Goal: Use online tool/utility: Utilize a website feature to perform a specific function

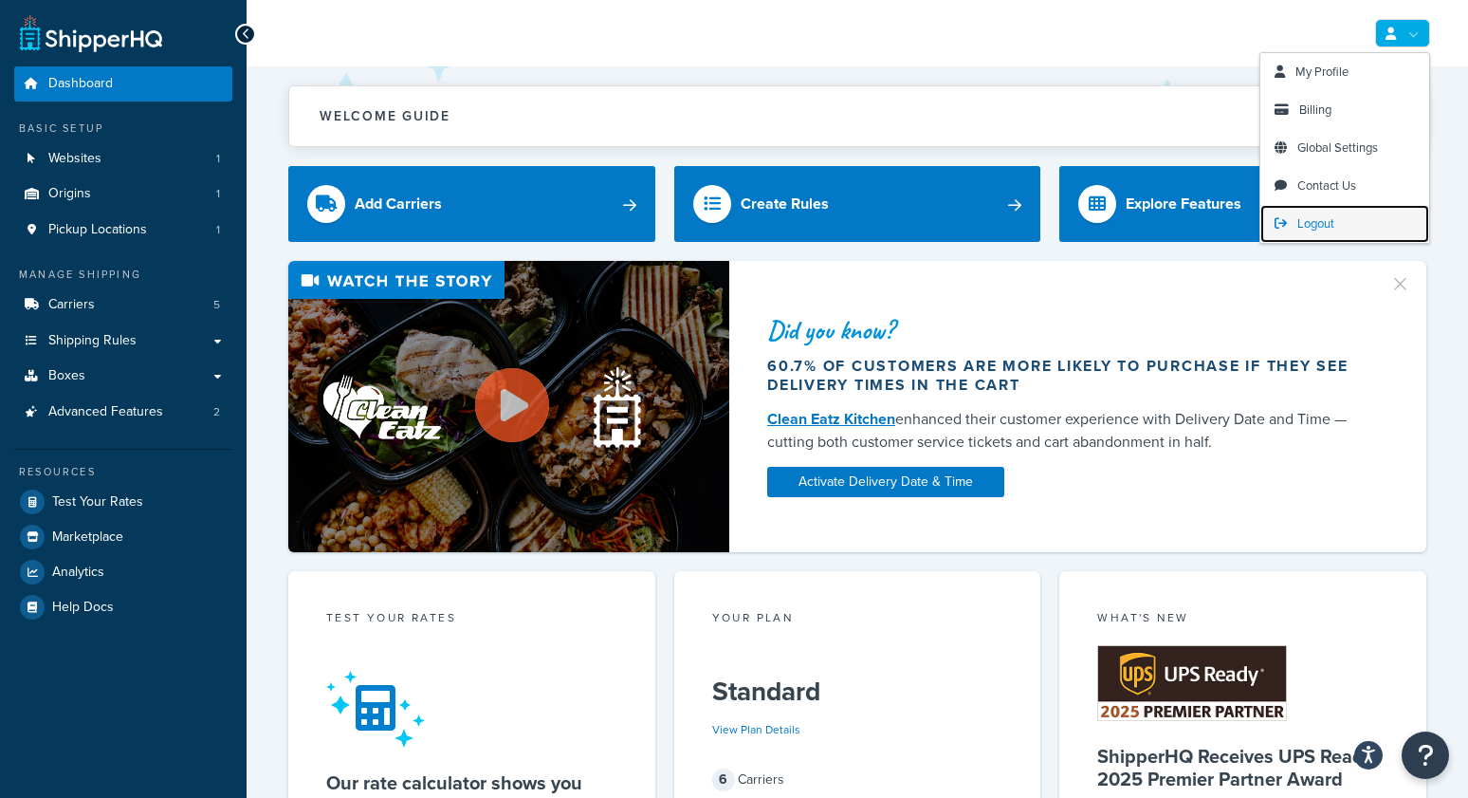
click at [1305, 221] on span "Logout" at bounding box center [1315, 223] width 37 height 18
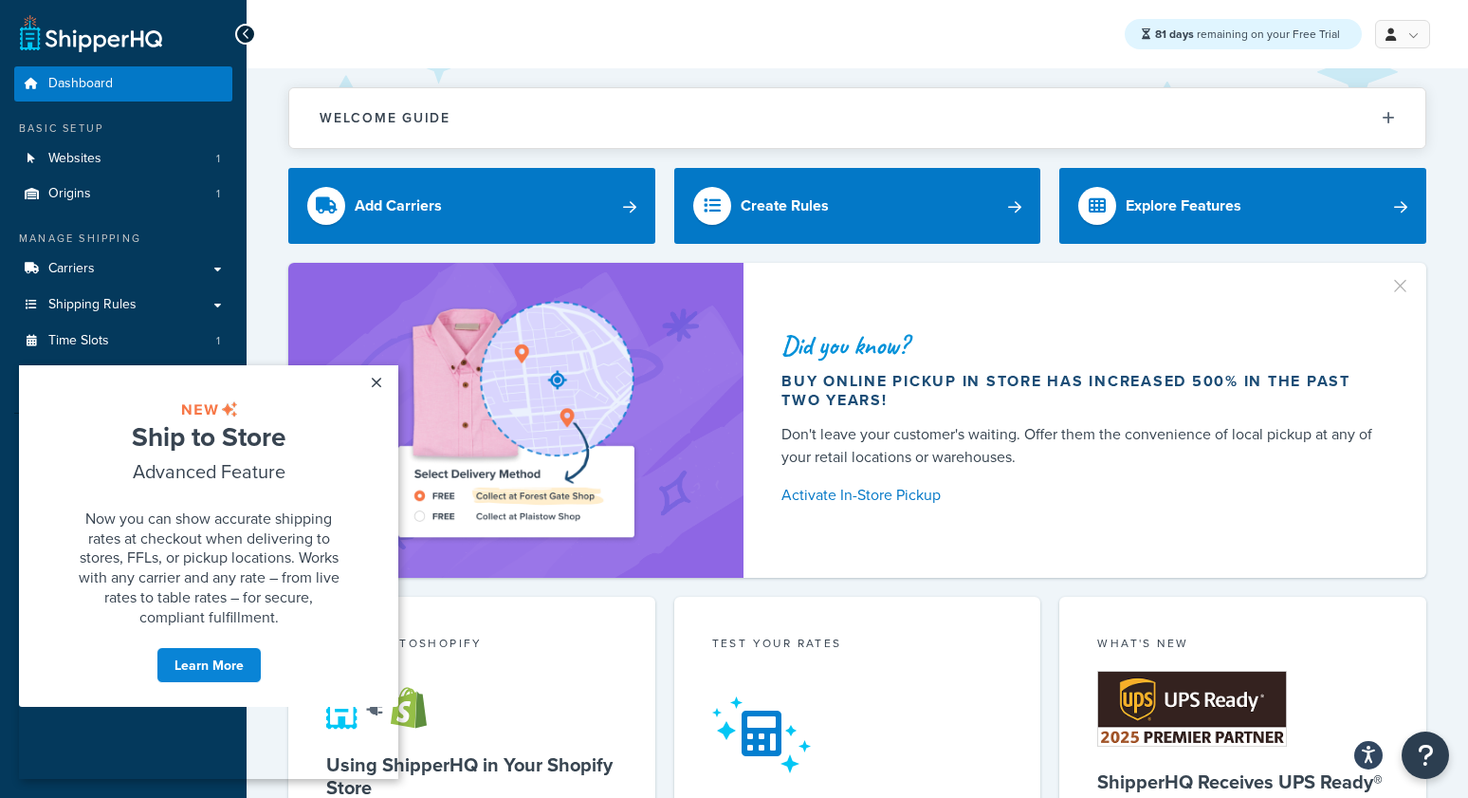
drag, startPoint x: 376, startPoint y: 387, endPoint x: 193, endPoint y: 368, distance: 184.0
click at [376, 387] on link "×" at bounding box center [375, 382] width 33 height 34
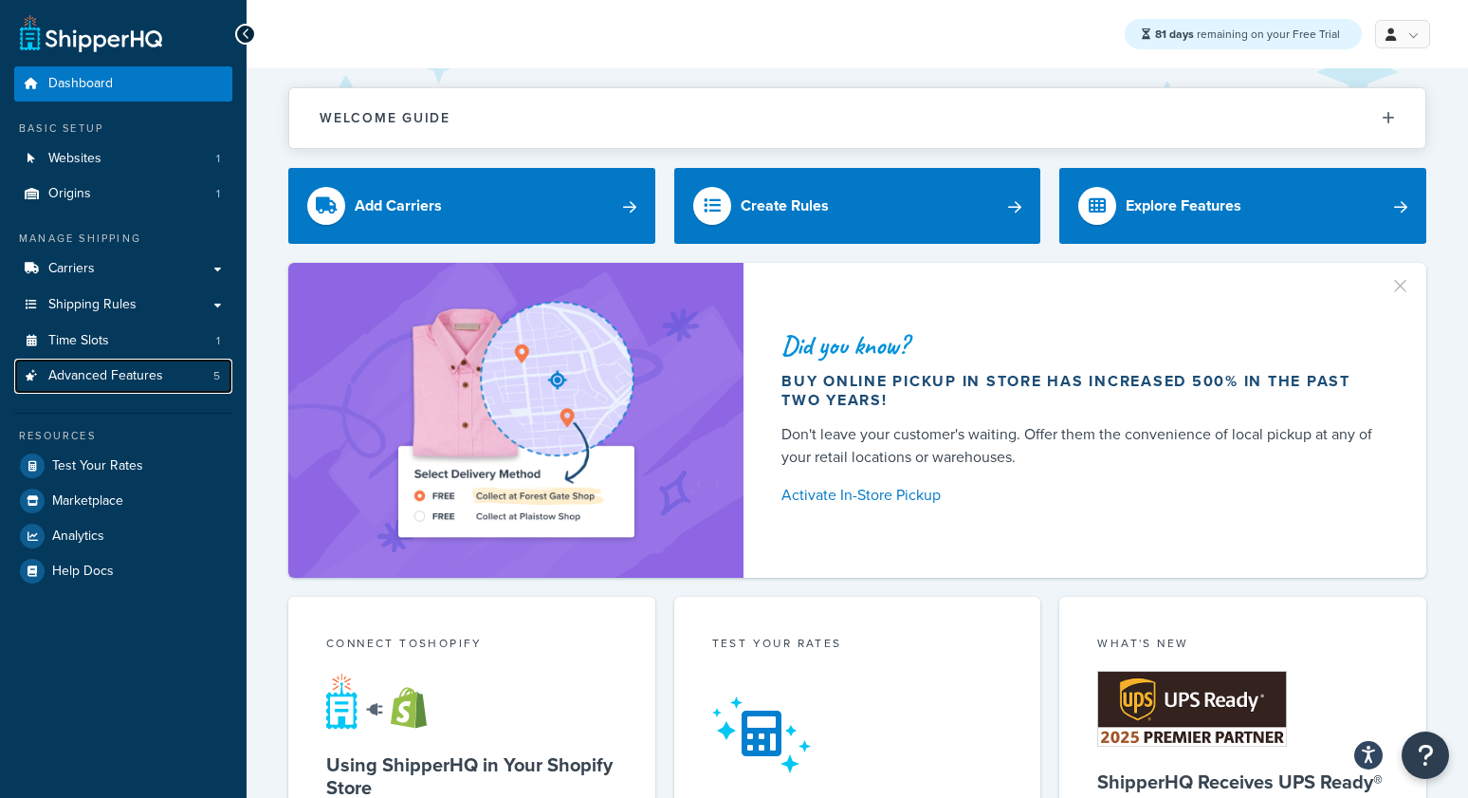
click at [149, 384] on span "Advanced Features" at bounding box center [105, 376] width 115 height 16
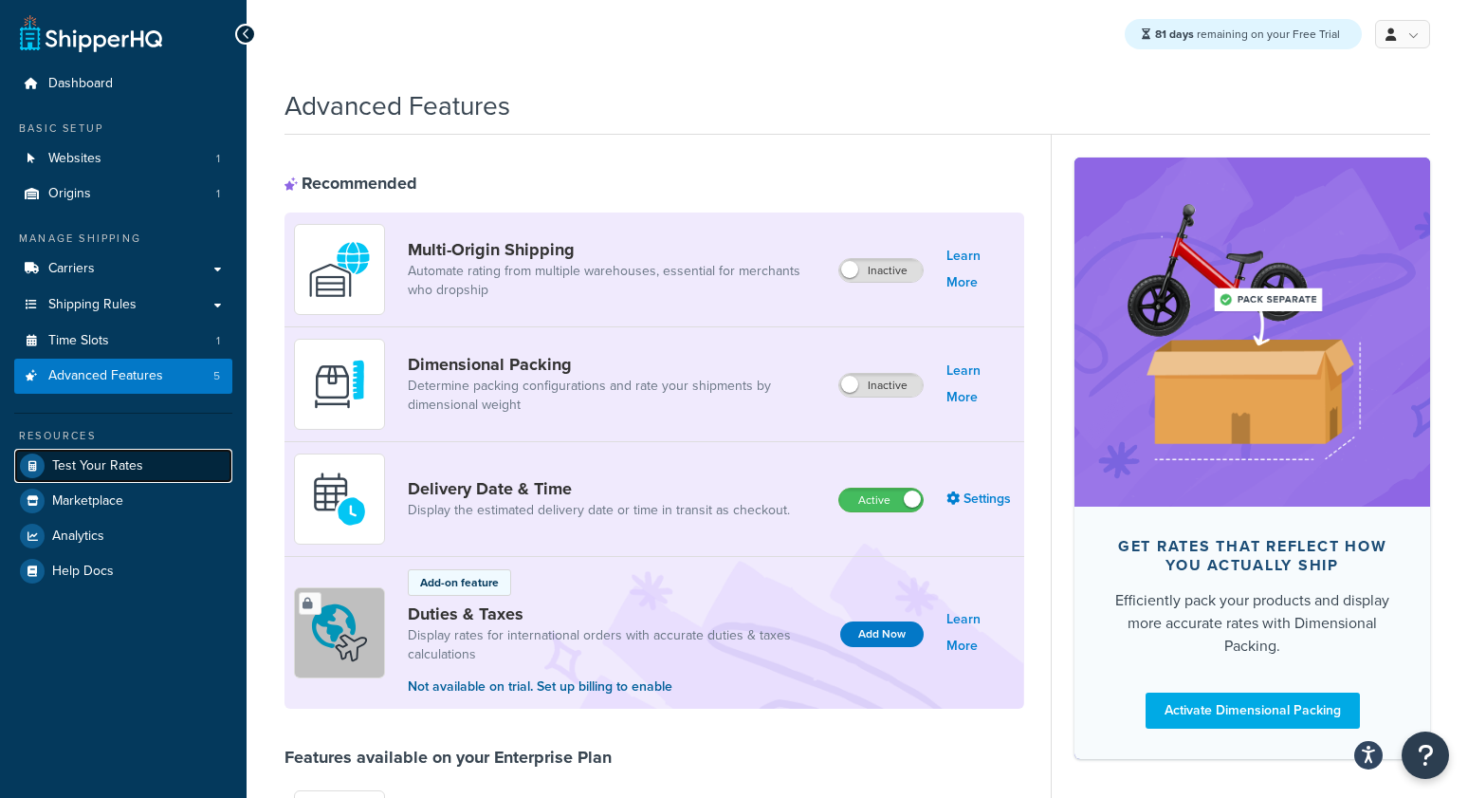
click at [102, 463] on span "Test Your Rates" at bounding box center [97, 466] width 91 height 16
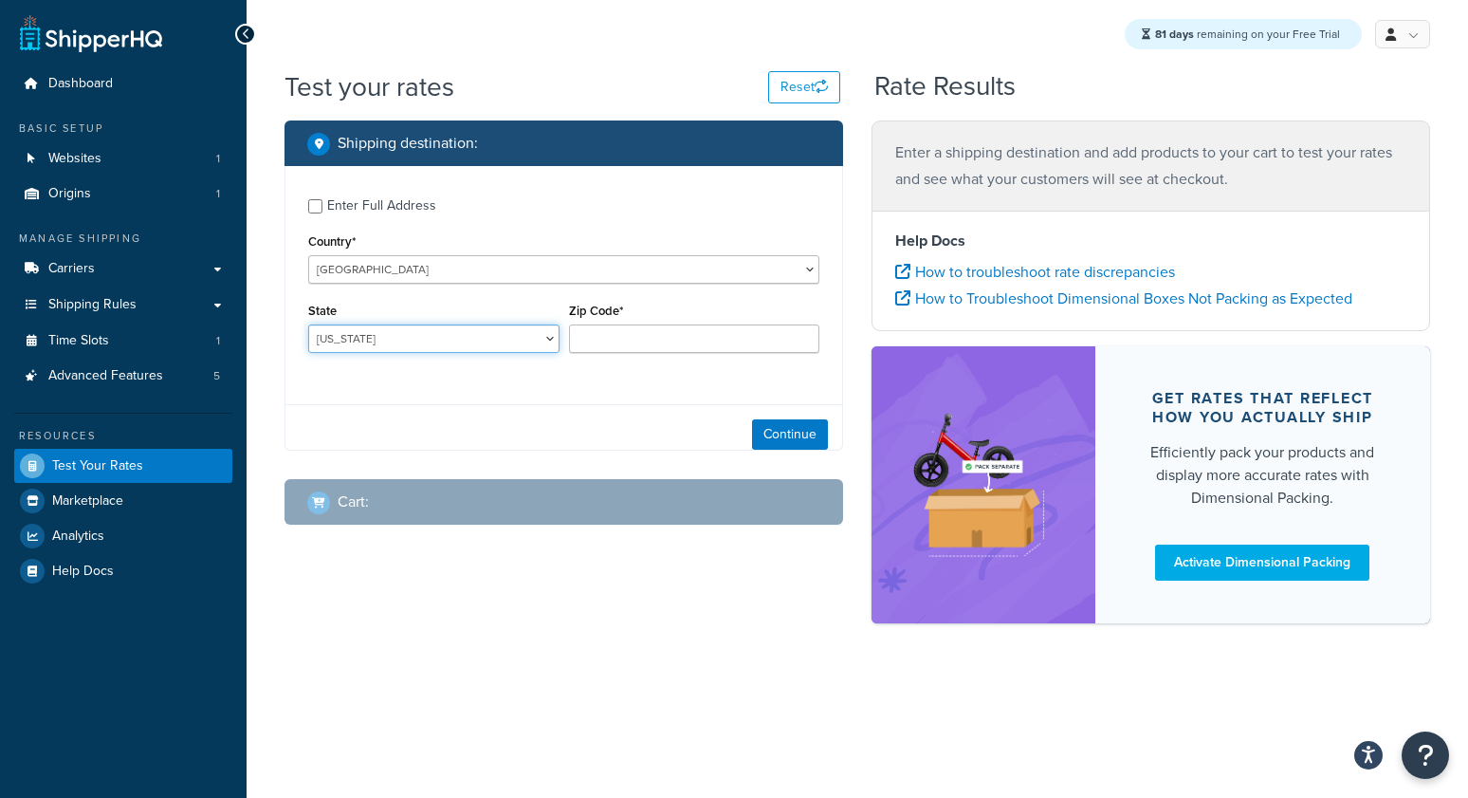
click at [383, 338] on select "[US_STATE] [US_STATE] [US_STATE] [US_STATE] [US_STATE] Armed Forces Americas Ar…" at bounding box center [433, 338] width 251 height 28
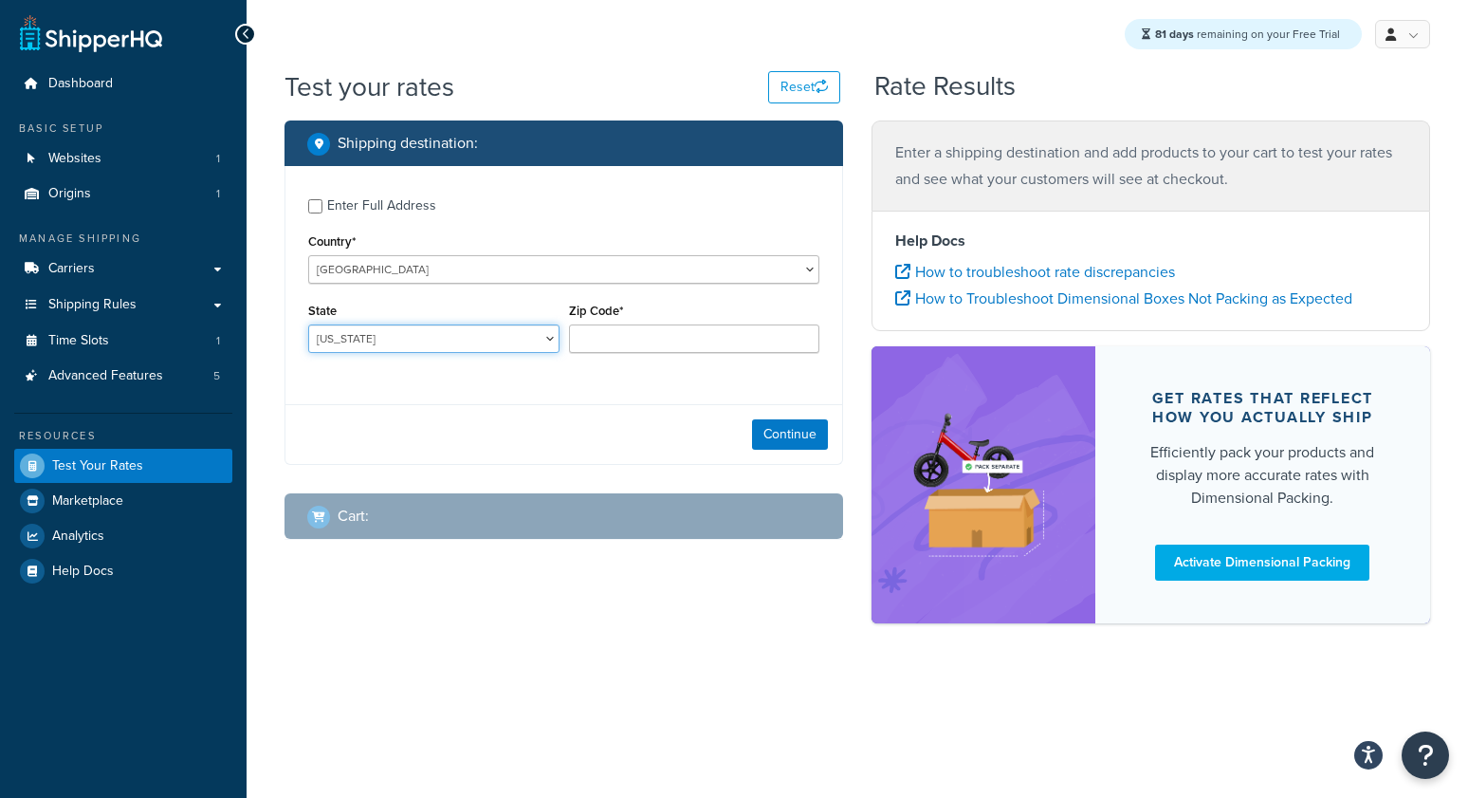
select select "[GEOGRAPHIC_DATA]"
type input "78745"
click at [779, 439] on button "Continue" at bounding box center [790, 434] width 76 height 30
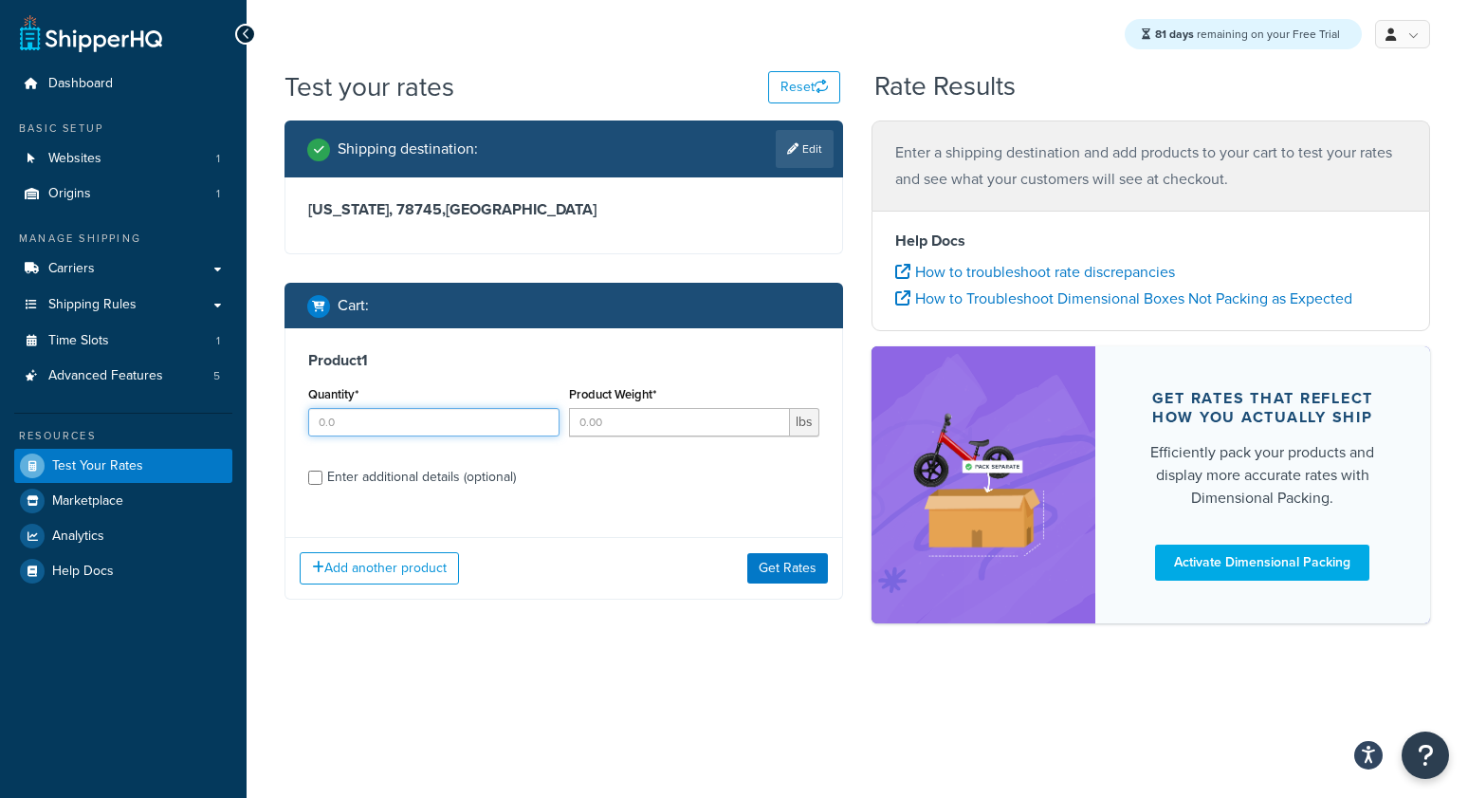
click at [399, 422] on input "Quantity*" at bounding box center [433, 422] width 251 height 28
type input "1"
click at [646, 411] on input "Product Weight*" at bounding box center [680, 422] width 222 height 28
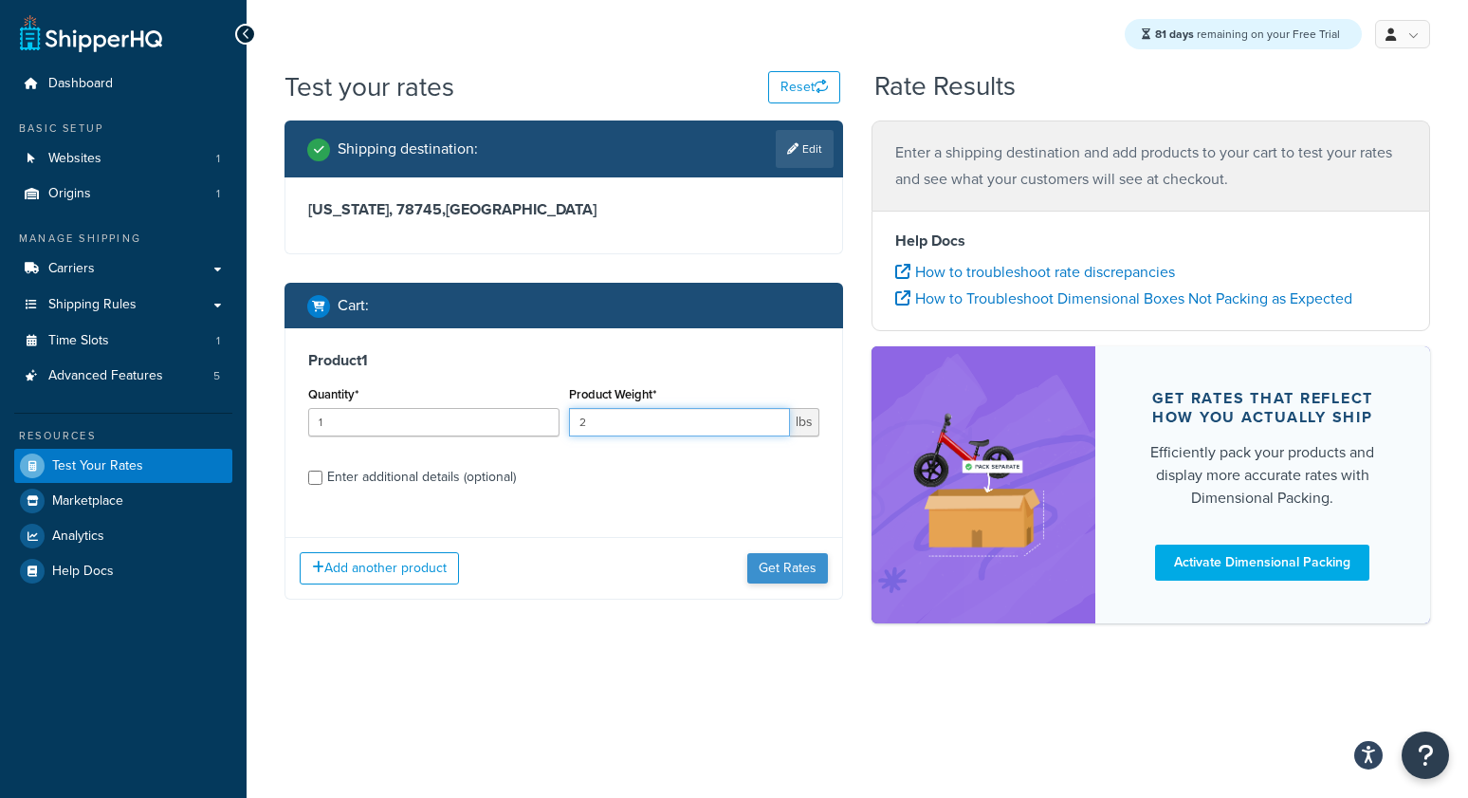
type input "2"
click at [799, 571] on button "Get Rates" at bounding box center [787, 568] width 81 height 30
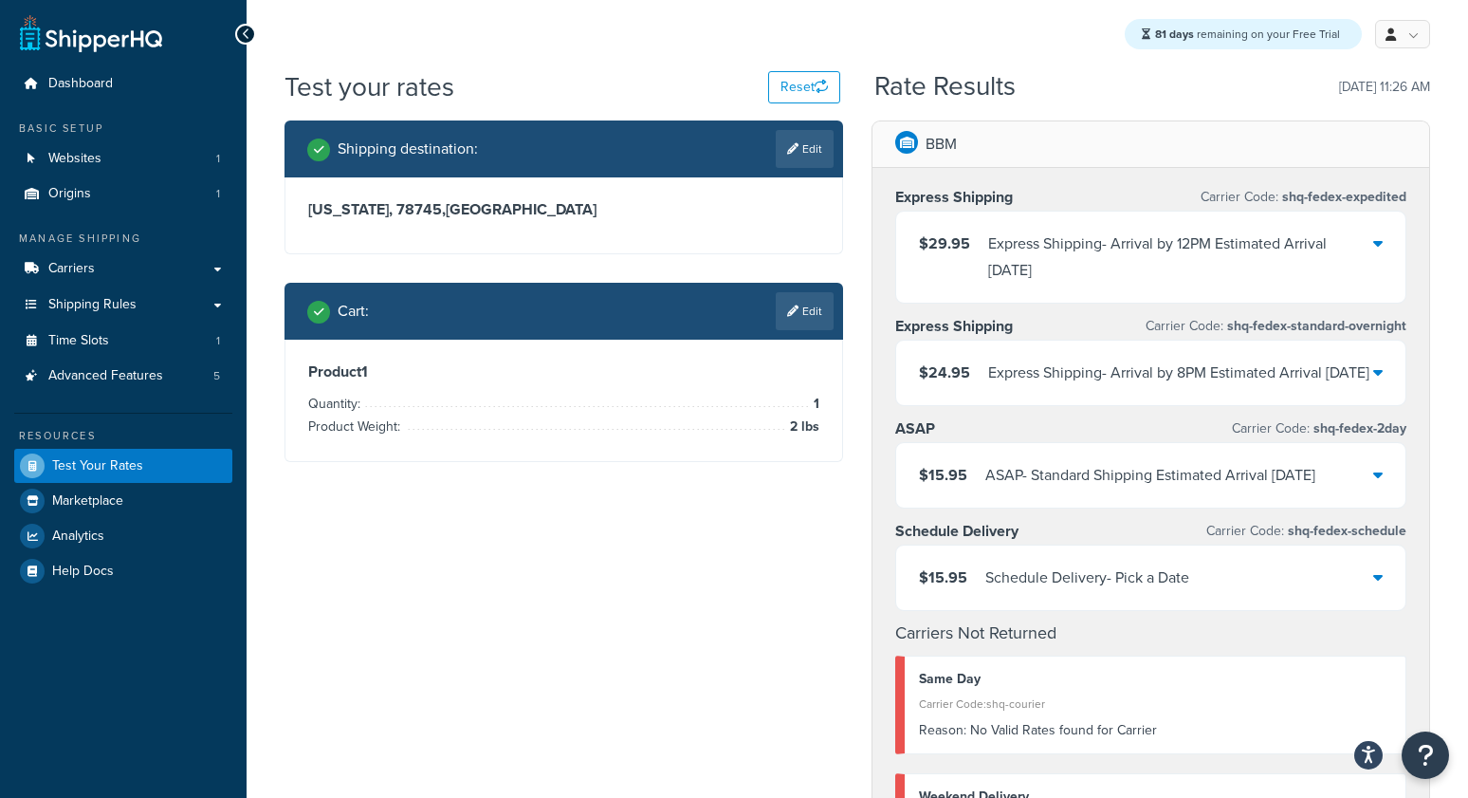
click at [793, 303] on link "Edit" at bounding box center [805, 311] width 58 height 38
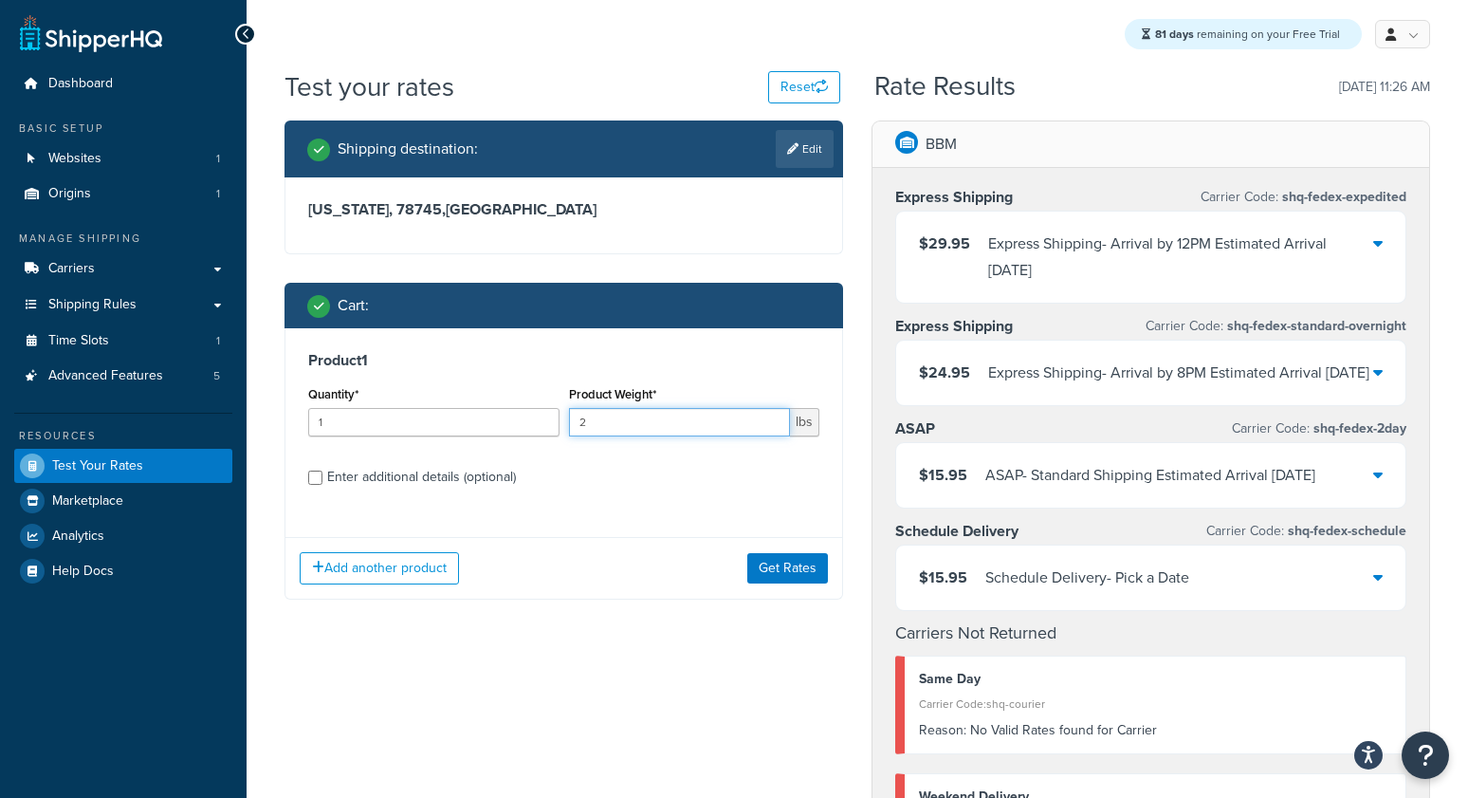
drag, startPoint x: 653, startPoint y: 422, endPoint x: 463, endPoint y: 419, distance: 189.7
click at [462, 419] on div "Quantity* 1 Product Weight* 2 lbs" at bounding box center [564, 415] width 521 height 69
type input "3"
click at [782, 563] on button "Get Rates" at bounding box center [787, 568] width 81 height 30
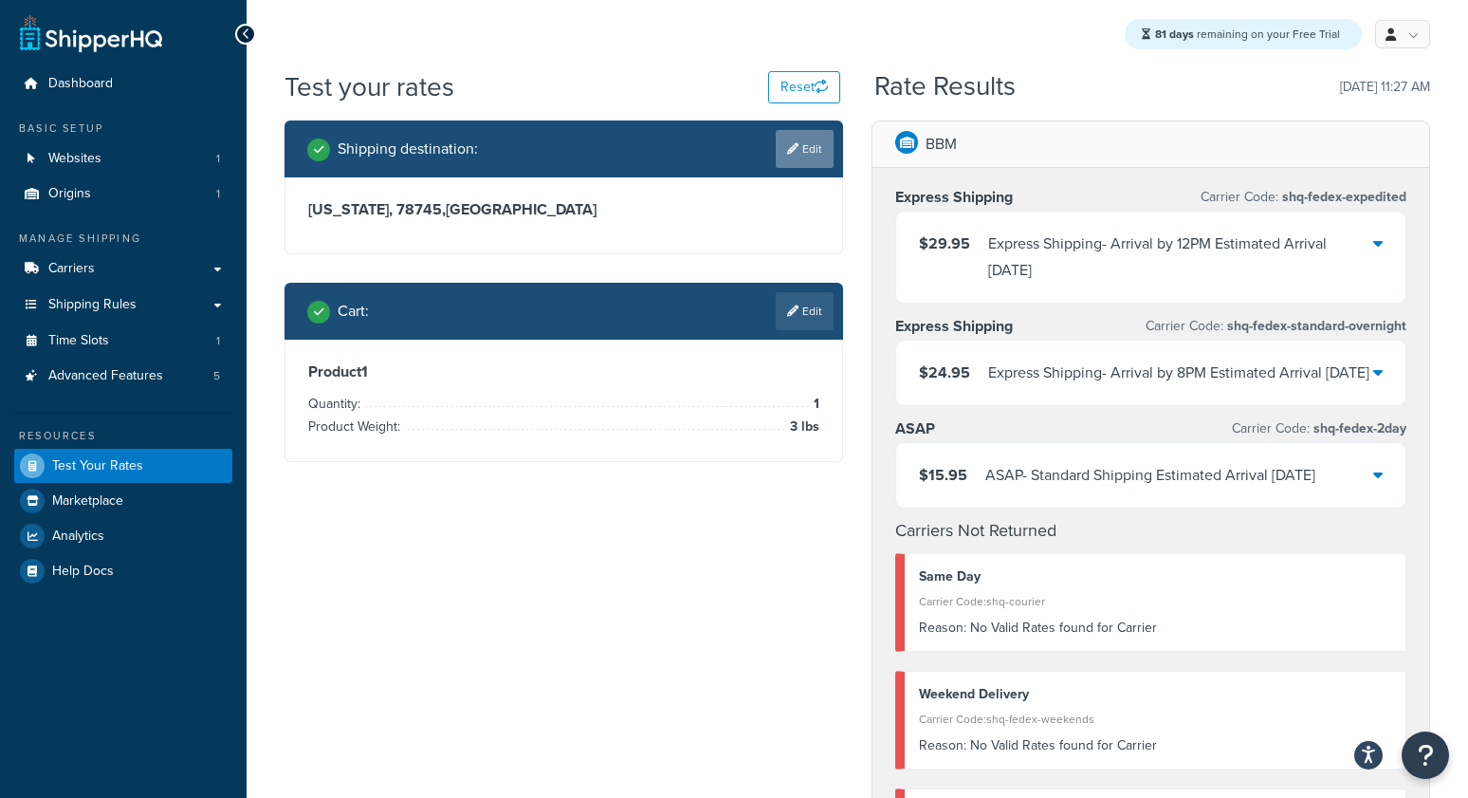
click at [809, 138] on link "Edit" at bounding box center [805, 149] width 58 height 38
select select "[GEOGRAPHIC_DATA]"
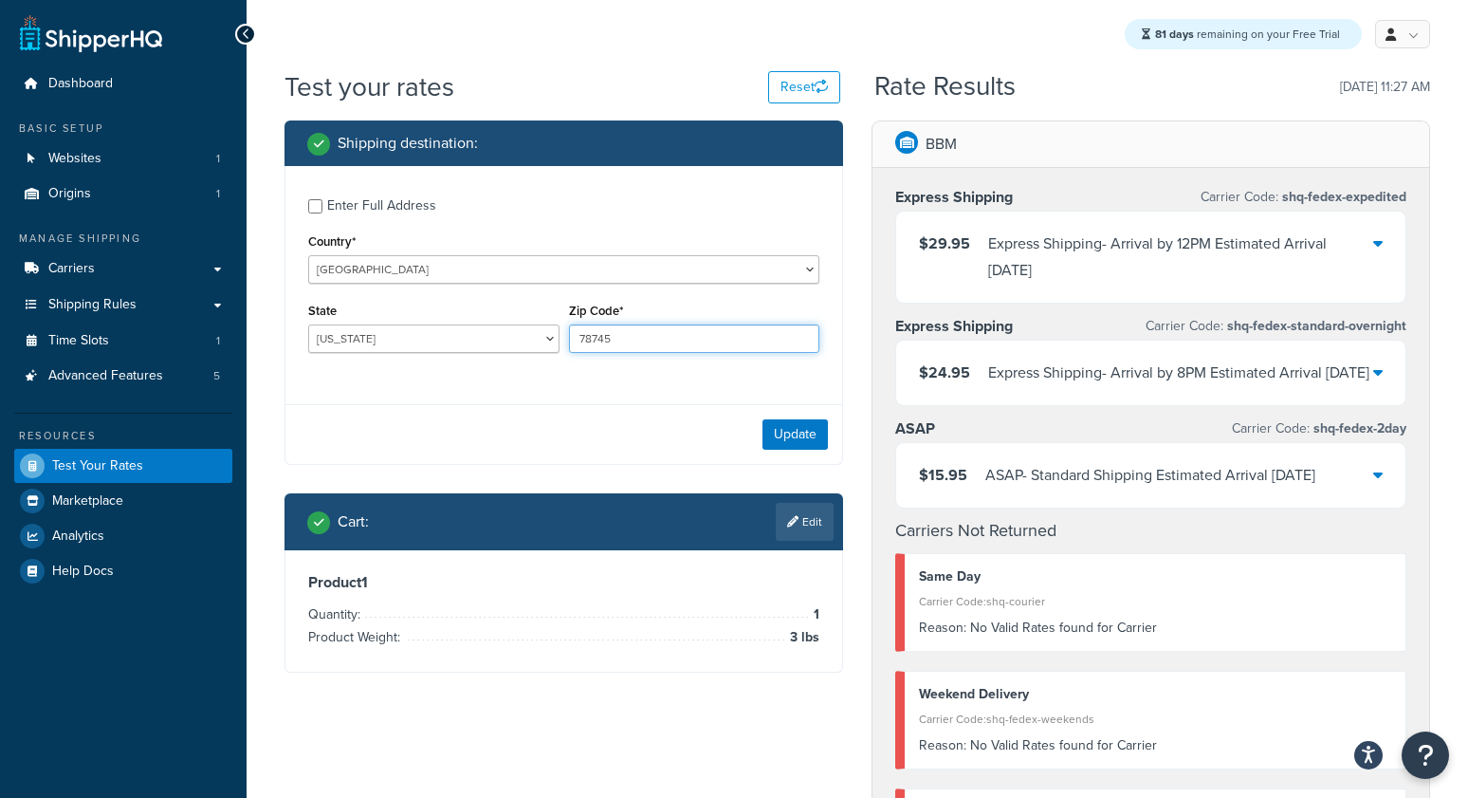
drag, startPoint x: 652, startPoint y: 341, endPoint x: 414, endPoint y: 312, distance: 238.9
click at [414, 312] on div "State [US_STATE] [US_STATE] [US_STATE] [US_STATE] [US_STATE] Armed Forces Ameri…" at bounding box center [564, 332] width 521 height 69
type input "75115"
click at [392, 427] on div "Update" at bounding box center [563, 434] width 557 height 60
click at [801, 432] on button "Update" at bounding box center [795, 434] width 65 height 30
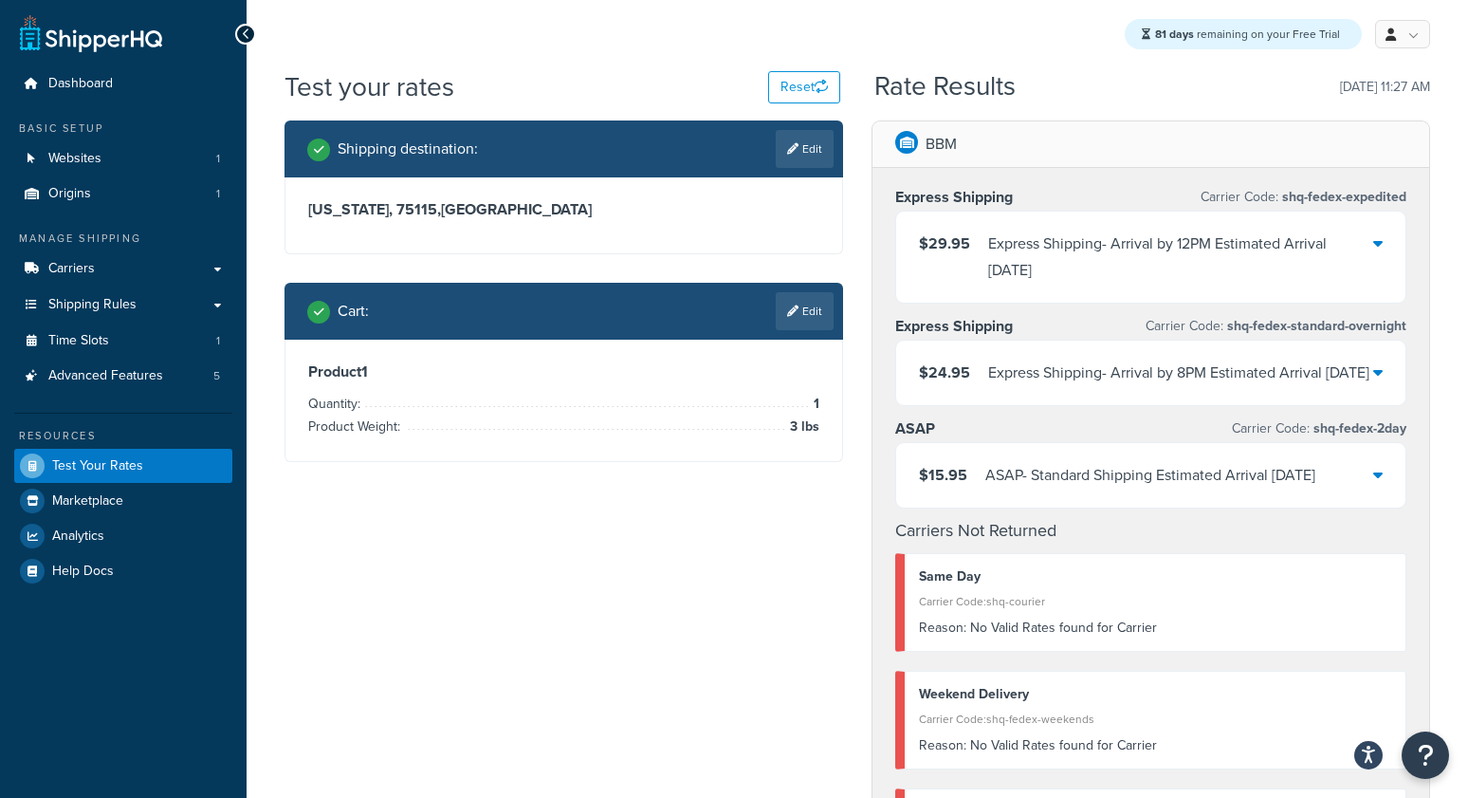
click at [1112, 92] on div "Rate Results [DATE] 11:27 AM" at bounding box center [1152, 86] width 556 height 29
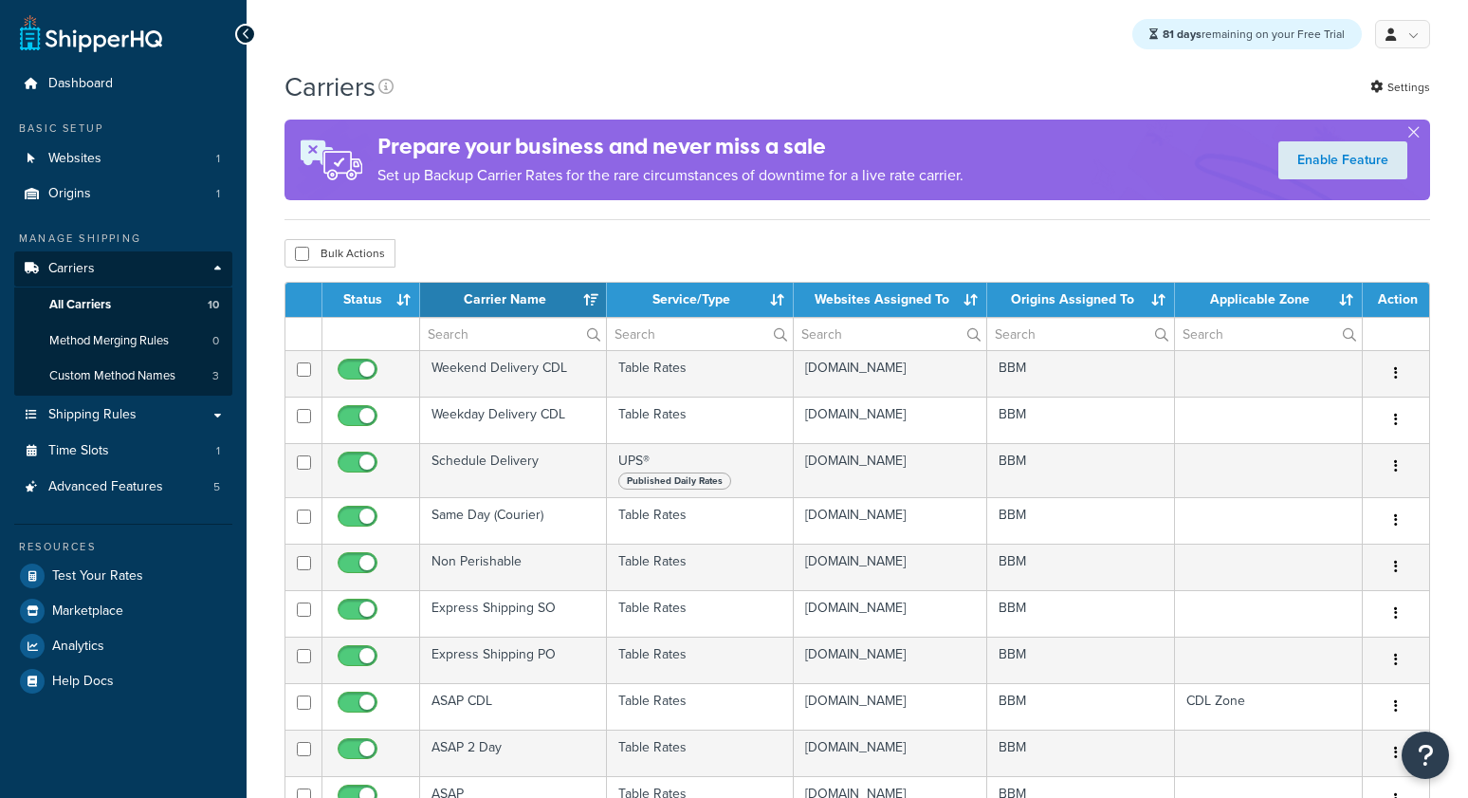
select select "15"
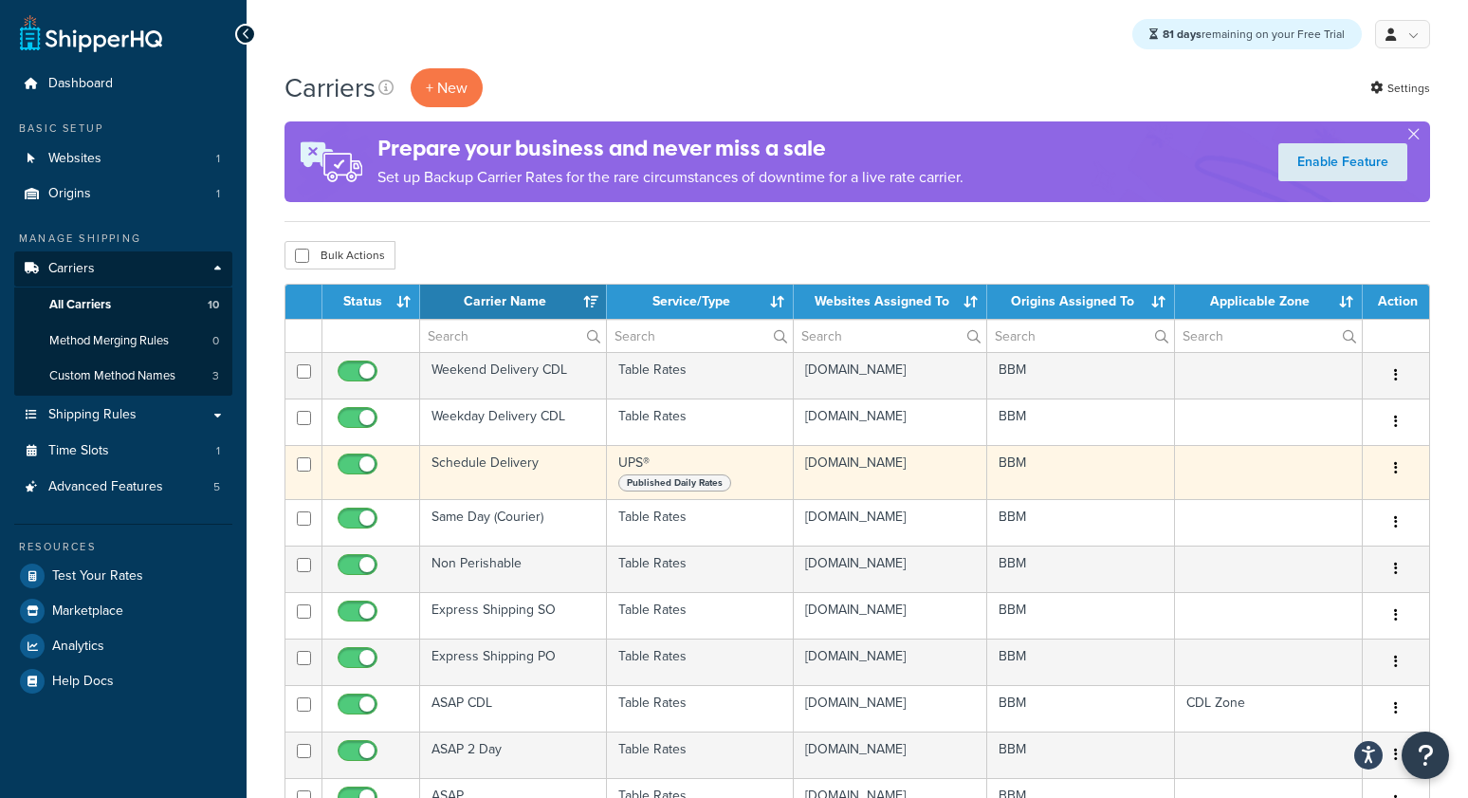
click at [358, 480] on input "checkbox" at bounding box center [360, 469] width 52 height 24
click at [349, 481] on input "checkbox" at bounding box center [360, 469] width 52 height 24
checkbox input "true"
